Goal: Task Accomplishment & Management: Complete application form

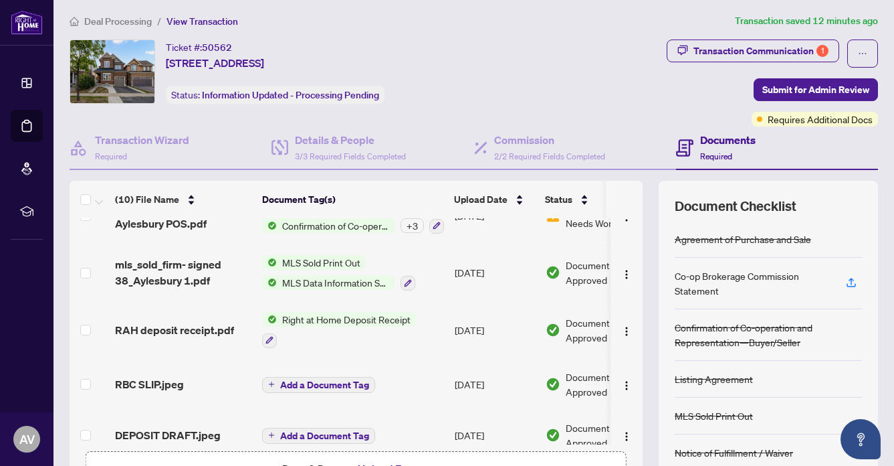
scroll to position [239, 0]
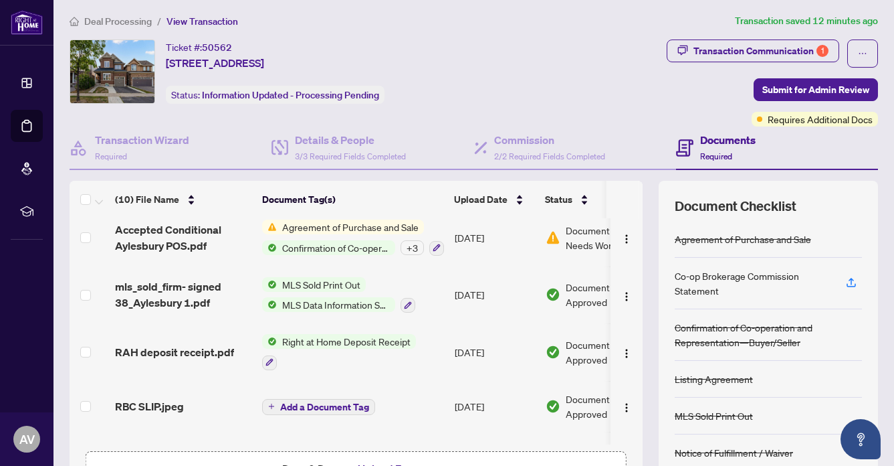
click at [339, 220] on span "Agreement of Purchase and Sale" at bounding box center [350, 226] width 147 height 15
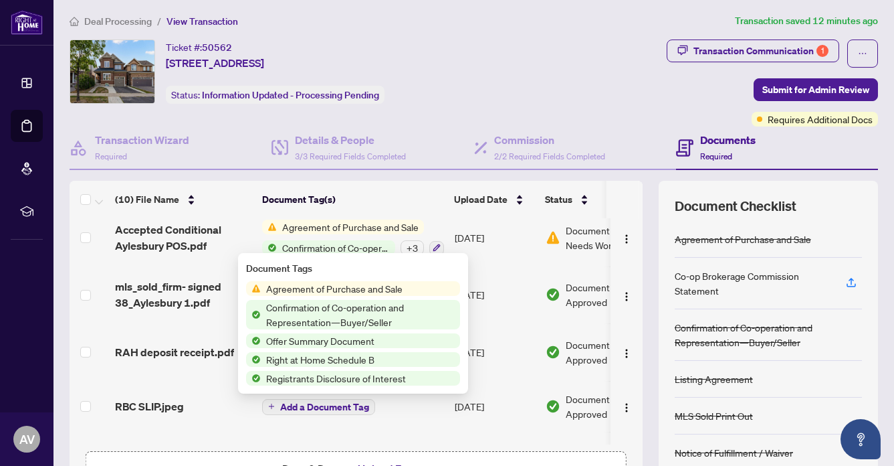
click at [306, 286] on span "Agreement of Purchase and Sale" at bounding box center [334, 288] width 147 height 15
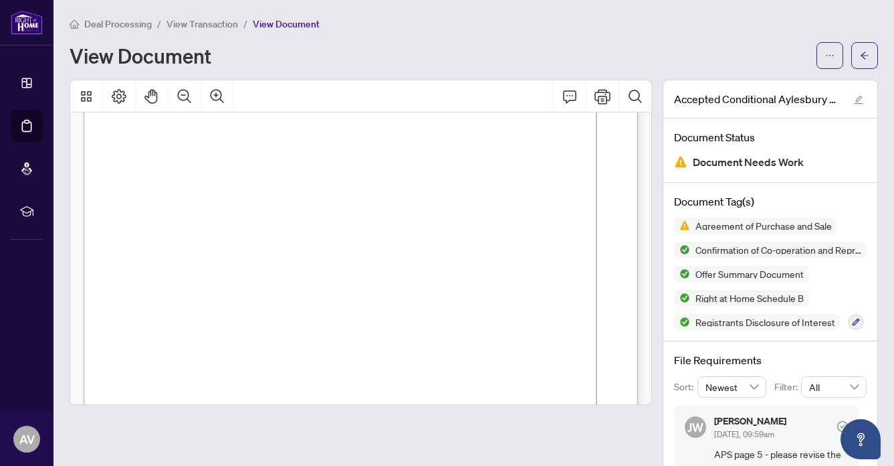
scroll to position [3057, 0]
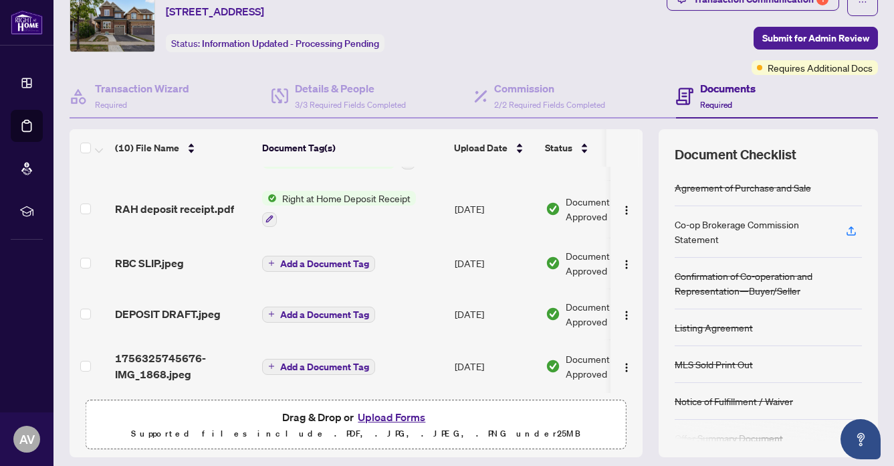
scroll to position [94, 0]
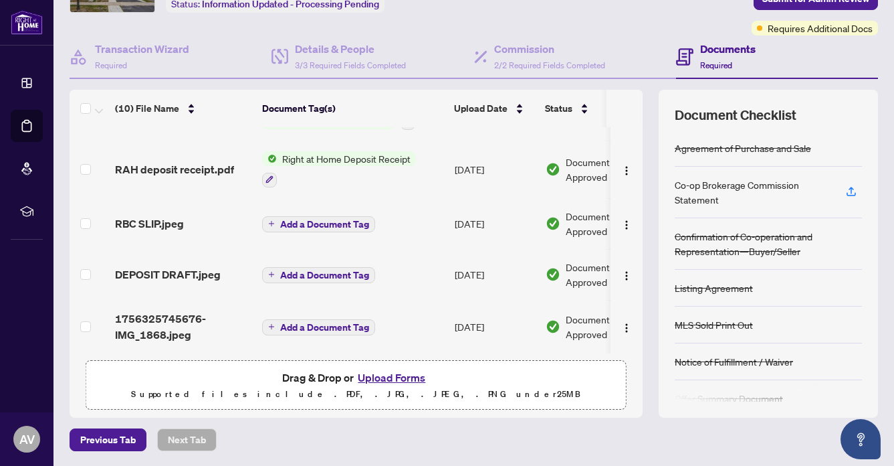
click at [393, 374] on button "Upload Forms" at bounding box center [392, 377] width 76 height 17
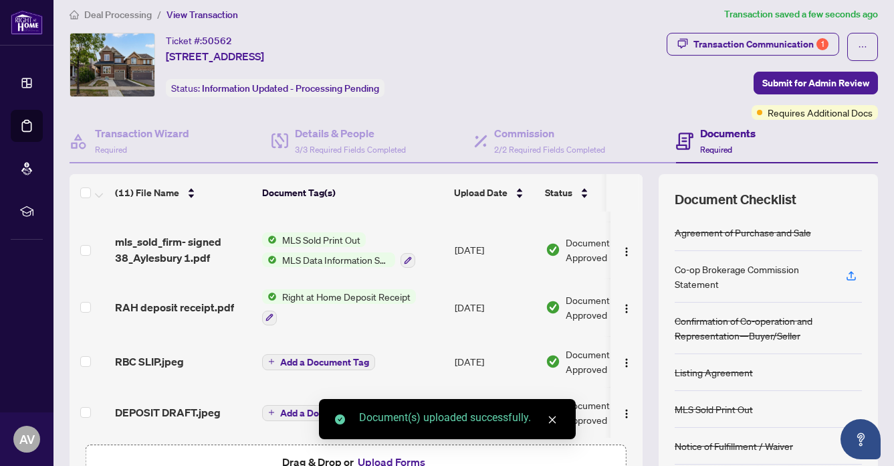
scroll to position [0, 0]
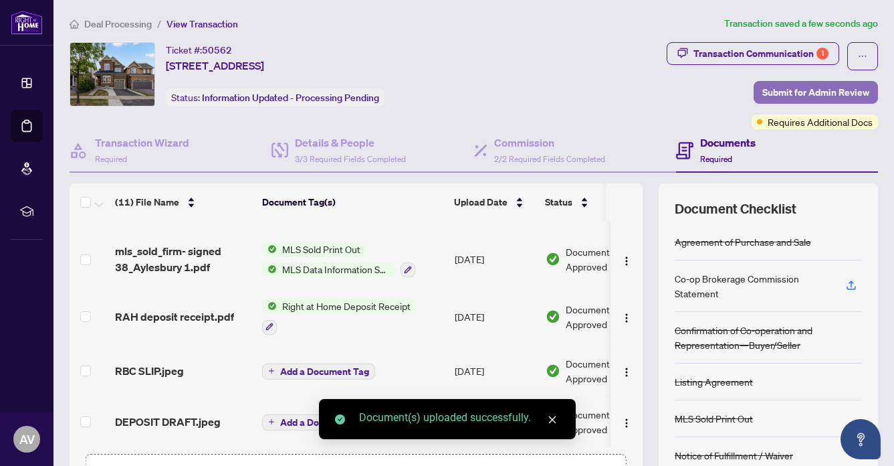
click at [831, 86] on span "Submit for Admin Review" at bounding box center [816, 92] width 107 height 21
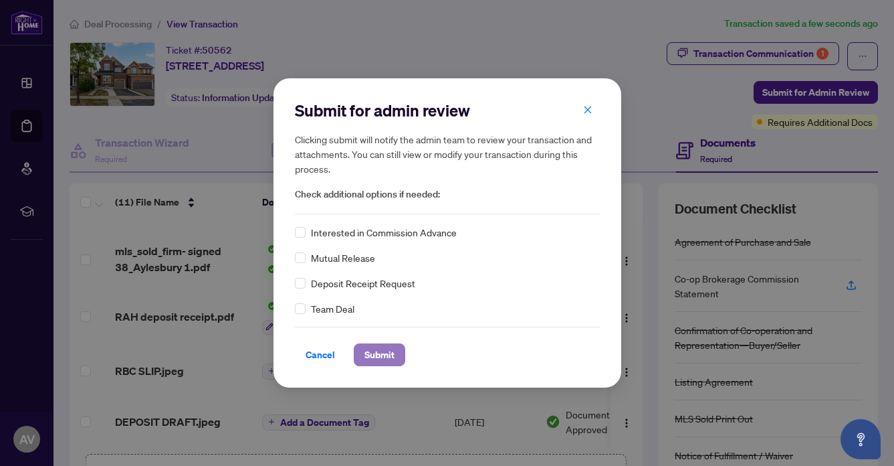
click at [367, 348] on span "Submit" at bounding box center [380, 354] width 30 height 21
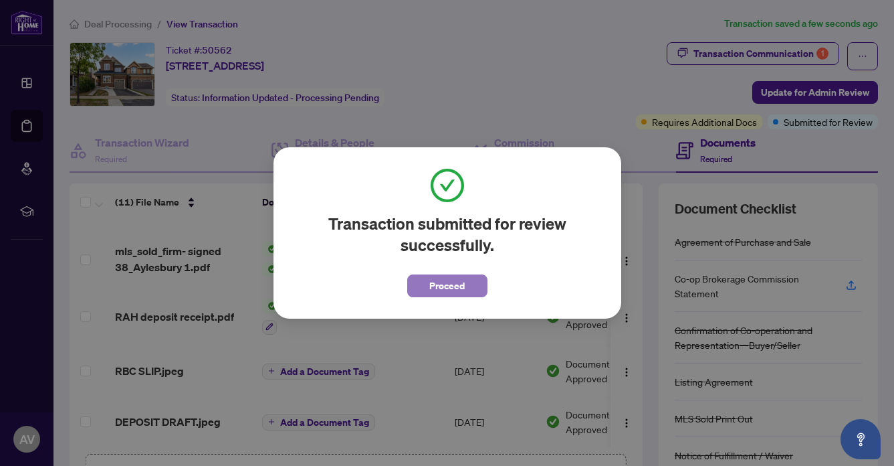
click at [436, 278] on span "Proceed" at bounding box center [446, 285] width 35 height 21
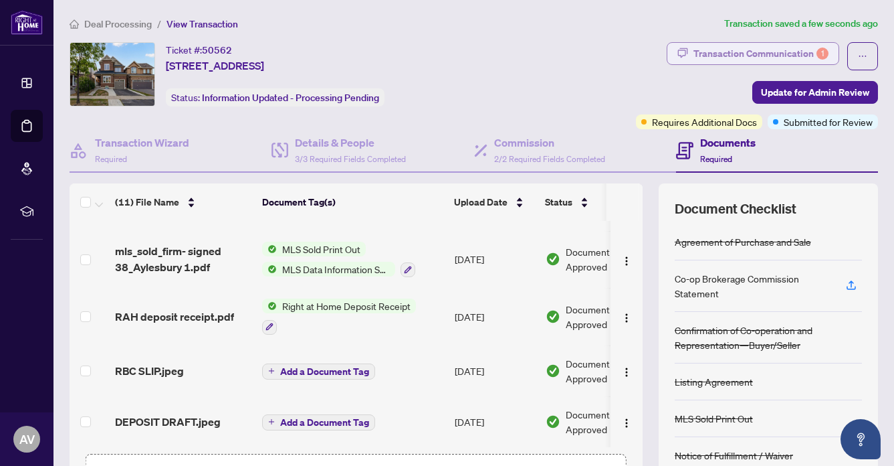
click at [758, 45] on div "Transaction Communication 1" at bounding box center [761, 53] width 135 height 21
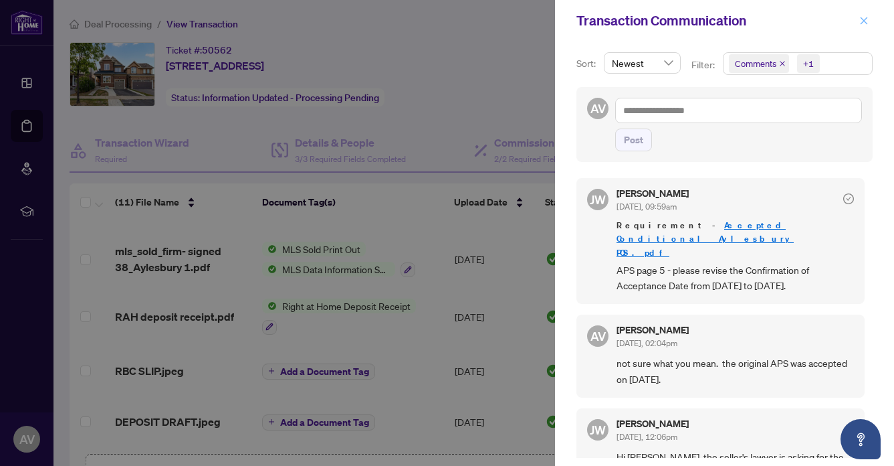
click at [864, 21] on icon "close" at bounding box center [864, 20] width 7 height 7
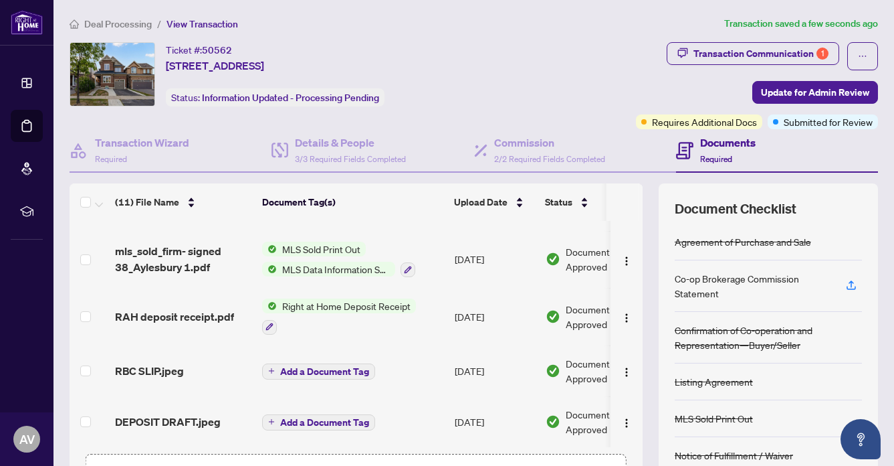
click at [120, 23] on span "Deal Processing" at bounding box center [118, 24] width 68 height 12
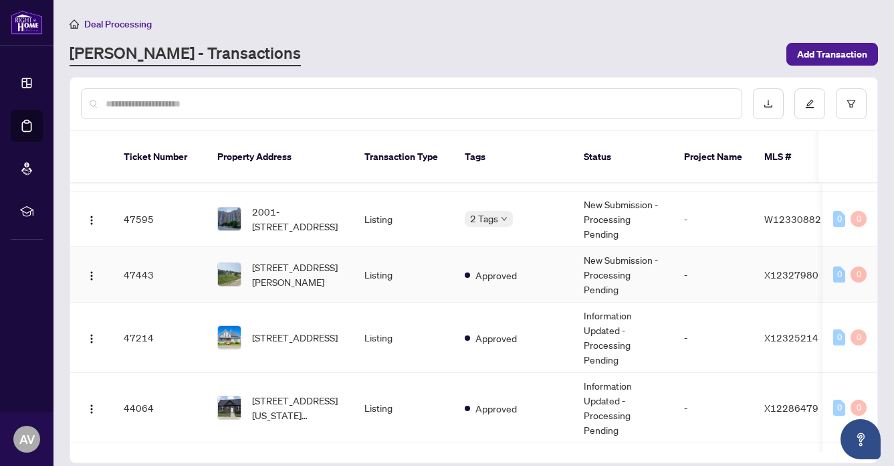
scroll to position [494, 0]
